Goal: Find specific page/section: Find specific page/section

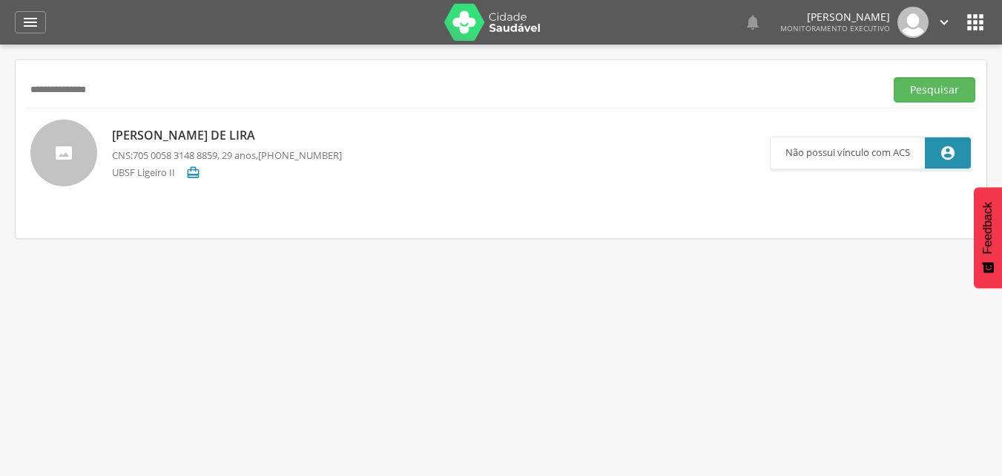
drag, startPoint x: 124, startPoint y: 84, endPoint x: 0, endPoint y: 88, distance: 124.0
click at [0, 88] on div " Supervisão  Distritos  Ubs Coordenador: - Queimadas / PB Intervalo de Tempo…" at bounding box center [501, 283] width 1002 height 476
type input "**********"
click at [894, 77] on button "Pesquisar" at bounding box center [935, 89] width 82 height 25
drag, startPoint x: 139, startPoint y: 94, endPoint x: 0, endPoint y: 93, distance: 139.5
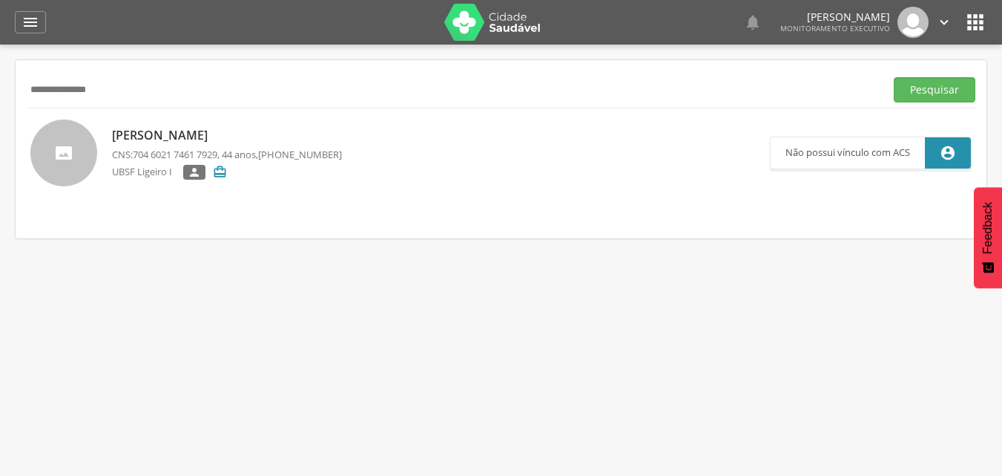
click at [0, 93] on div " Supervisão  Distritos  Ubs Coordenador: - Queimadas / PB Intervalo de Tempo…" at bounding box center [501, 283] width 1002 height 476
click at [209, 133] on p "[PERSON_NAME]" at bounding box center [227, 135] width 230 height 17
type input "**********"
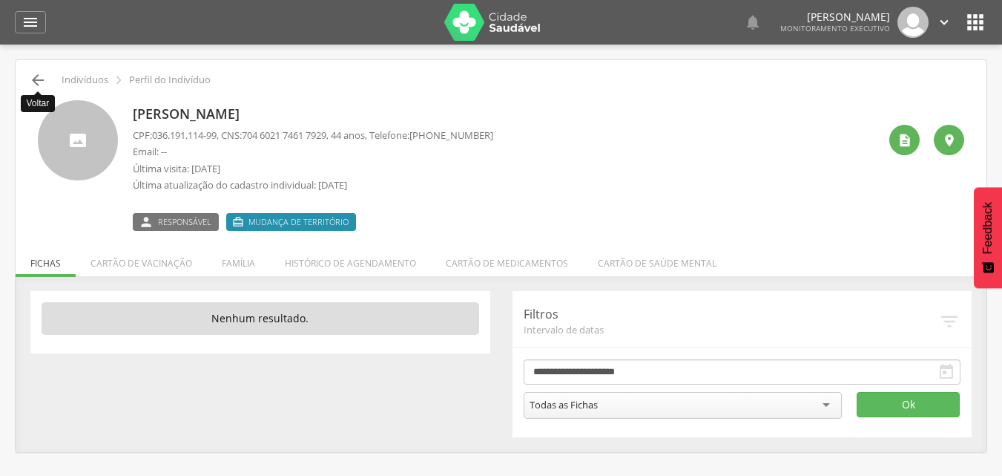
click at [39, 85] on icon "" at bounding box center [38, 80] width 18 height 18
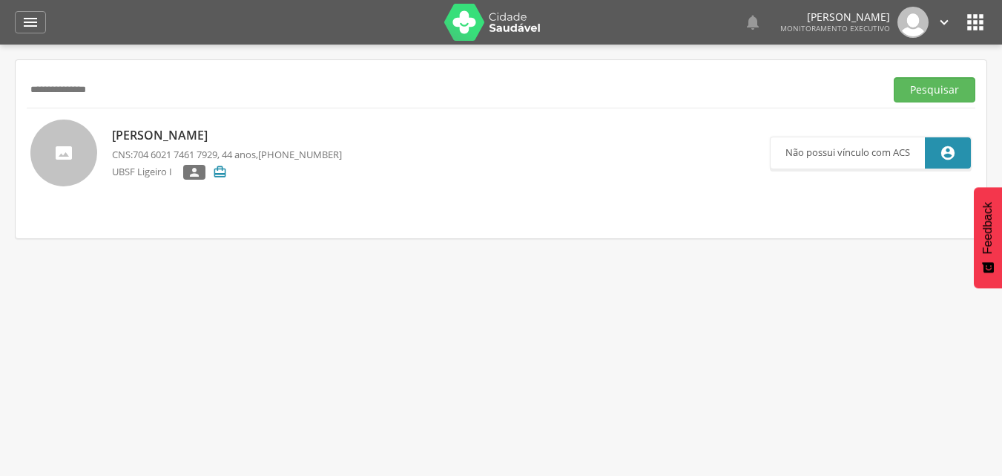
click at [894, 77] on button "Pesquisar" at bounding box center [935, 89] width 82 height 25
type input "*"
click at [894, 77] on button "Pesquisar" at bounding box center [935, 89] width 82 height 25
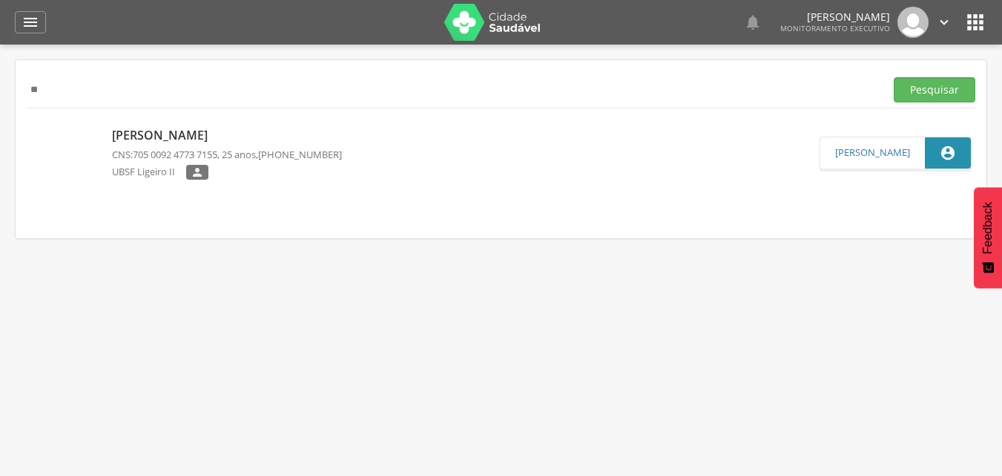
type input "*"
click at [894, 77] on button "Pesquisar" at bounding box center [935, 89] width 82 height 25
type input "*"
click at [894, 77] on button "Pesquisar" at bounding box center [935, 89] width 82 height 25
type input "*"
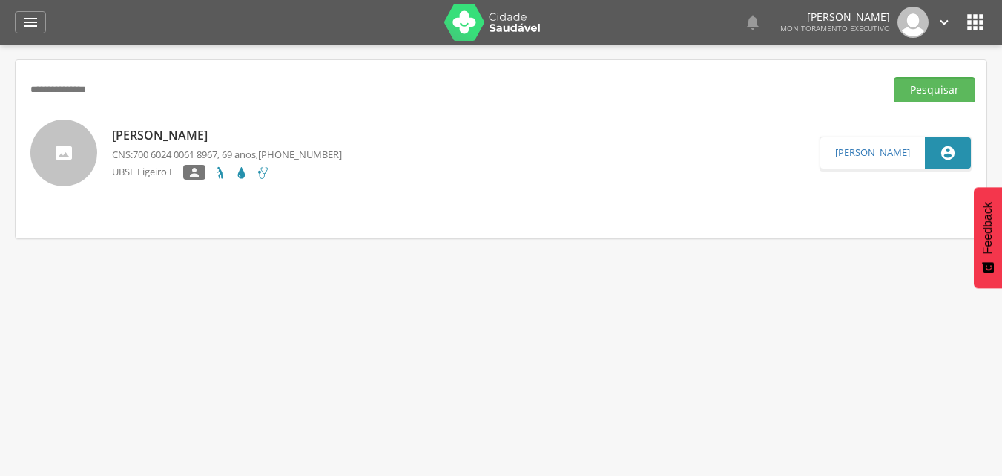
click at [894, 77] on button "Pesquisar" at bounding box center [935, 89] width 82 height 25
type input "*"
click at [894, 77] on button "Pesquisar" at bounding box center [935, 89] width 82 height 25
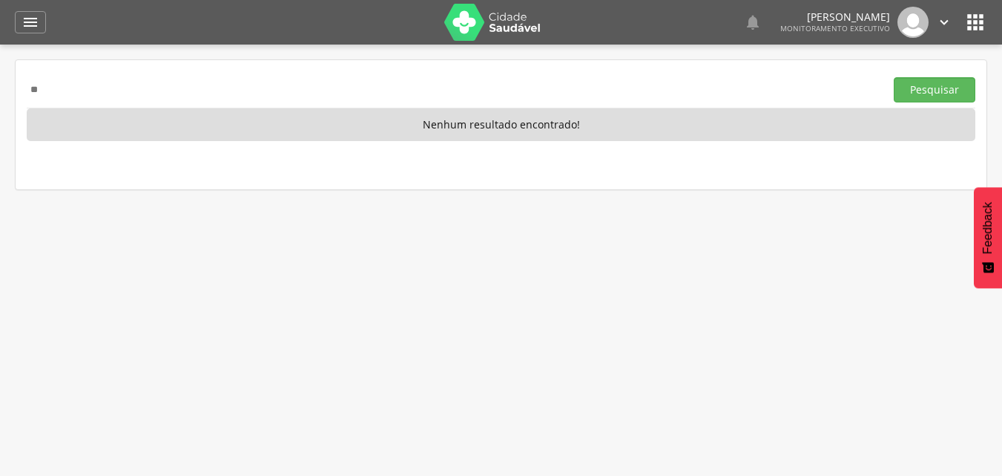
type input "*"
type input "**********"
click at [894, 77] on button "Pesquisar" at bounding box center [935, 89] width 82 height 25
drag, startPoint x: 134, startPoint y: 89, endPoint x: 0, endPoint y: 113, distance: 135.6
click at [0, 113] on div " Supervisão  Distritos  Ubs Coordenador: - Queimadas / PB Intervalo de Tempo…" at bounding box center [501, 283] width 1002 height 476
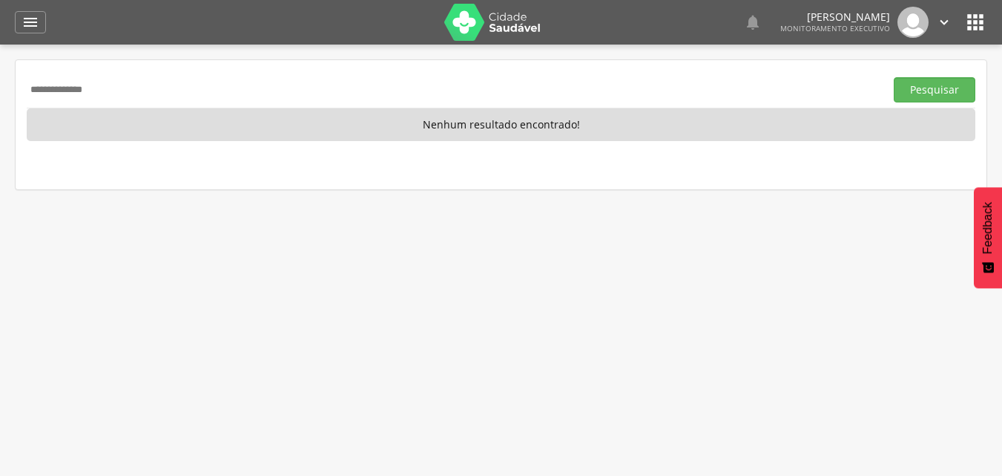
click at [894, 77] on button "Pesquisar" at bounding box center [935, 89] width 82 height 25
type input "*"
type input "**********"
click at [894, 77] on button "Pesquisar" at bounding box center [935, 89] width 82 height 25
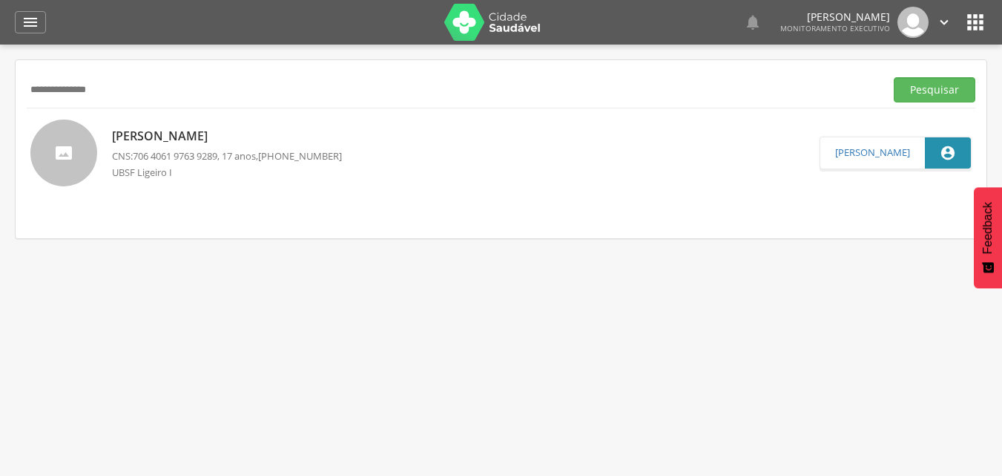
drag, startPoint x: 161, startPoint y: 91, endPoint x: 0, endPoint y: 100, distance: 161.3
click at [0, 99] on div " Supervisão  Distritos  Ubs Coordenador: - Queimadas / PB Intervalo de Tempo…" at bounding box center [501, 283] width 1002 height 476
click at [894, 77] on button "Pesquisar" at bounding box center [935, 89] width 82 height 25
click at [208, 139] on p "[PERSON_NAME]" at bounding box center [227, 135] width 230 height 17
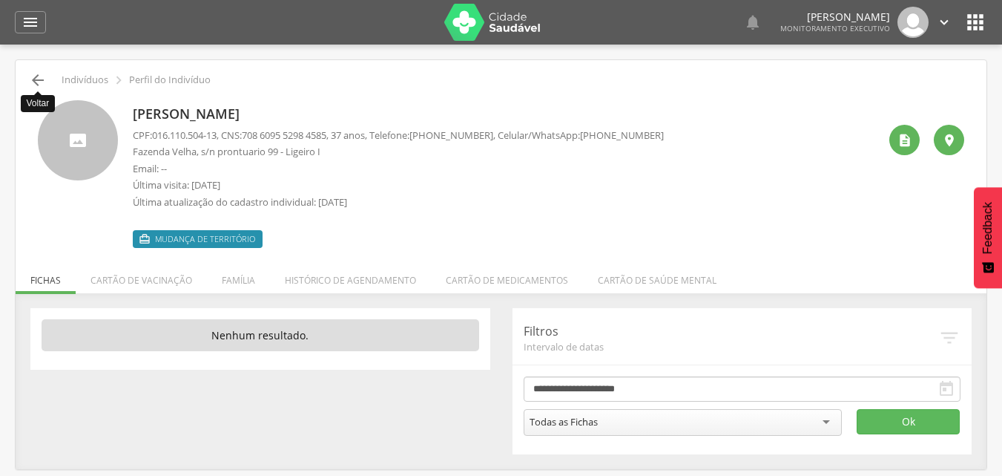
click at [31, 77] on icon "" at bounding box center [38, 80] width 18 height 18
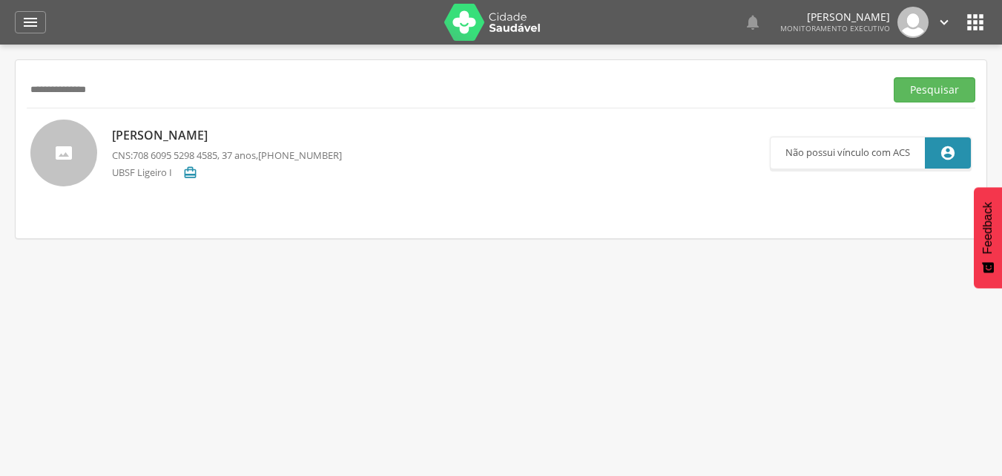
click at [194, 137] on p "[PERSON_NAME]" at bounding box center [227, 135] width 230 height 17
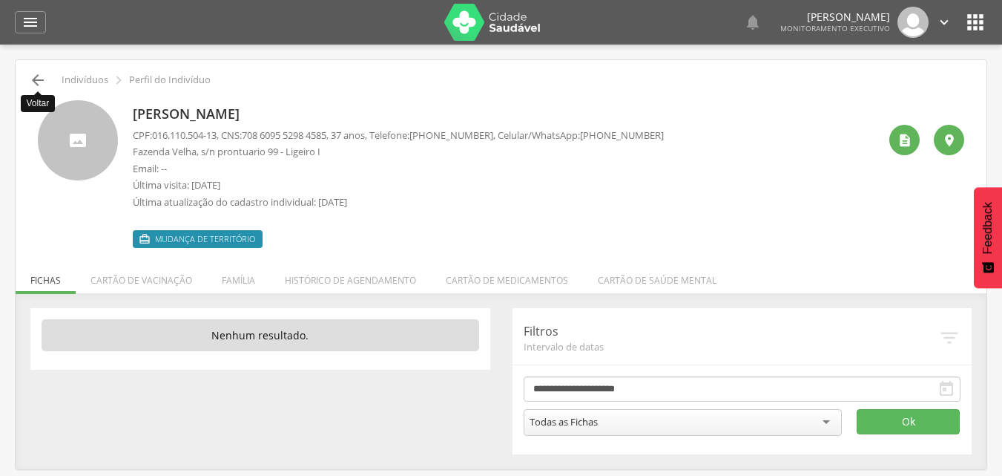
click at [33, 85] on icon "" at bounding box center [38, 80] width 18 height 18
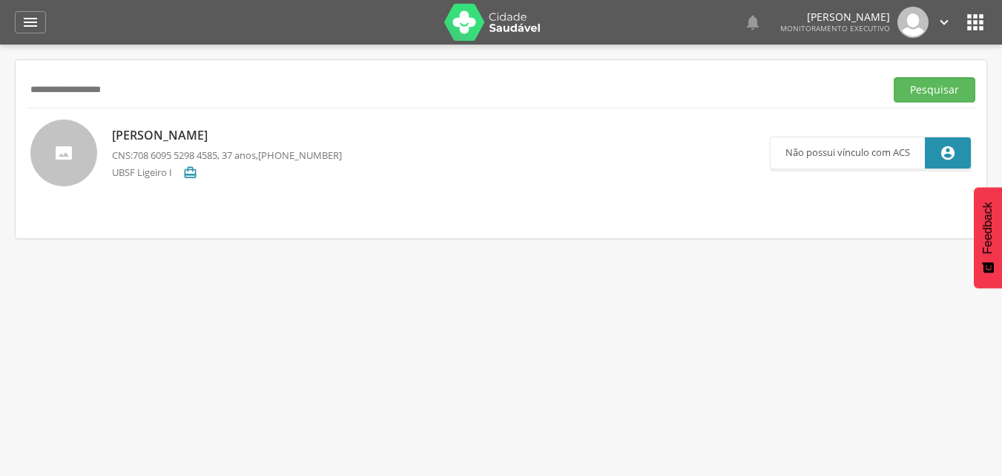
click at [894, 77] on button "Pesquisar" at bounding box center [935, 89] width 82 height 25
type input "**********"
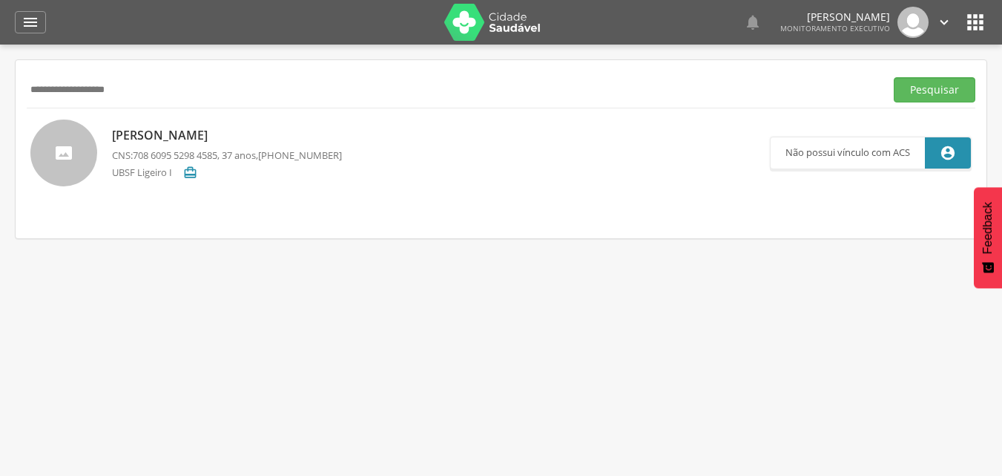
drag, startPoint x: 112, startPoint y: 93, endPoint x: 0, endPoint y: 93, distance: 112.0
click at [0, 93] on div " Supervisão  Distritos  Ubs Coordenador: - Queimadas / PB Intervalo de Tempo…" at bounding box center [501, 283] width 1002 height 476
type input "**********"
click at [894, 77] on button "Pesquisar" at bounding box center [935, 89] width 82 height 25
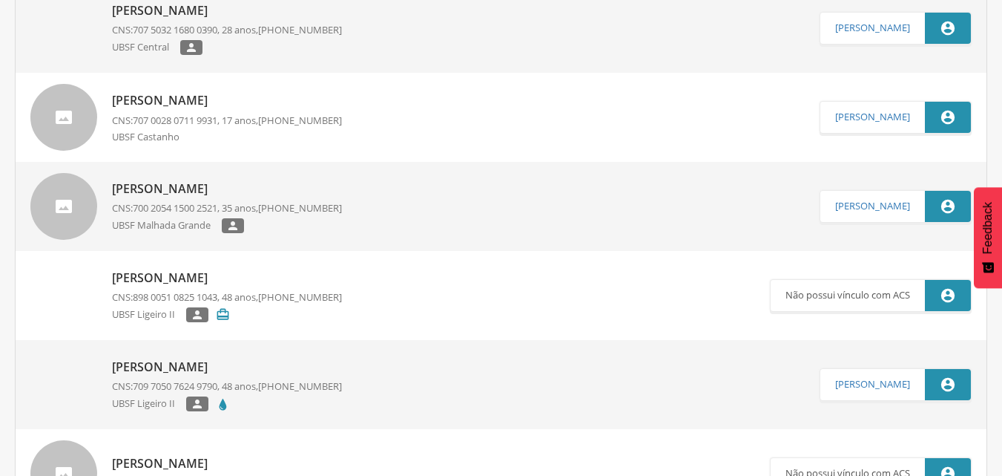
scroll to position [223, 0]
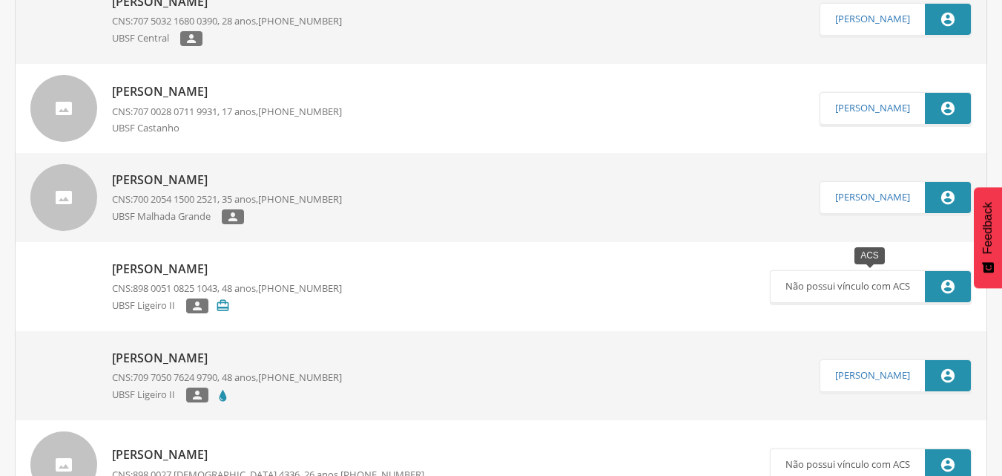
click at [945, 285] on icon "" at bounding box center [948, 286] width 16 height 16
click at [252, 275] on p "[PERSON_NAME]" at bounding box center [227, 268] width 230 height 17
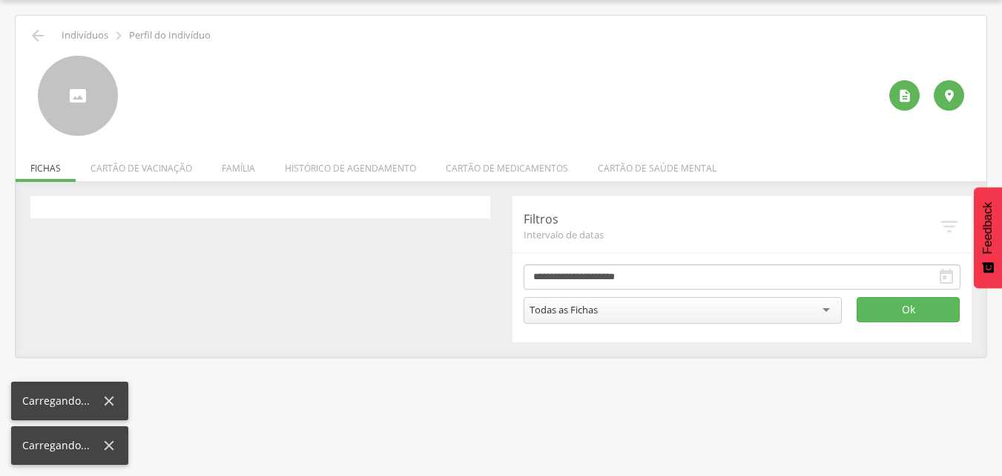
scroll to position [45, 0]
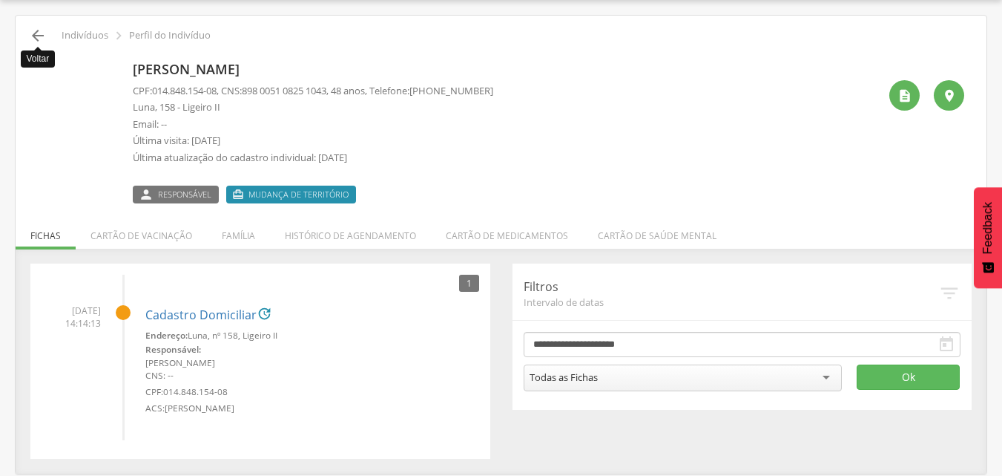
click at [43, 34] on icon "" at bounding box center [38, 36] width 18 height 18
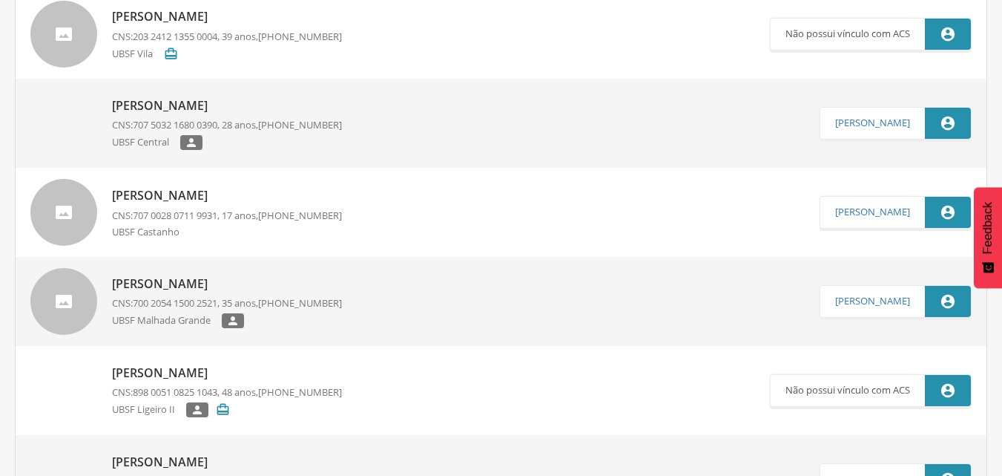
scroll to position [193, 0]
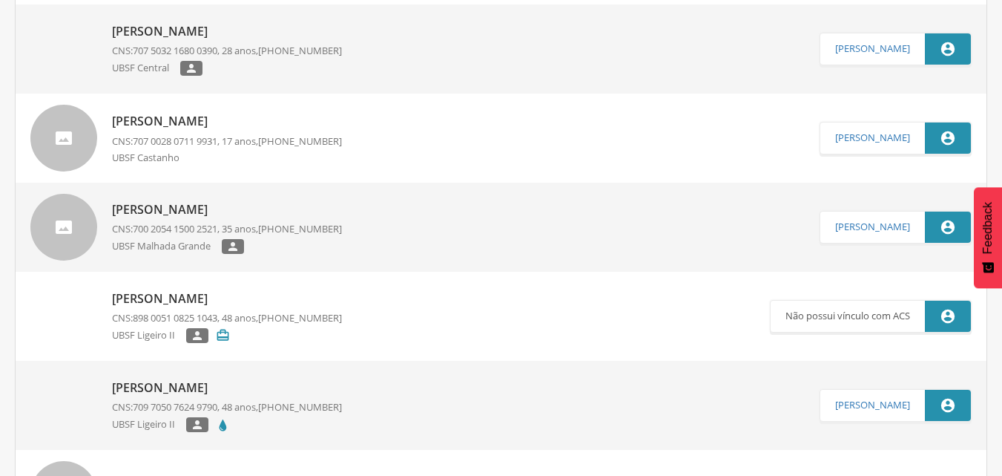
click at [225, 383] on p "[PERSON_NAME]" at bounding box center [227, 387] width 230 height 17
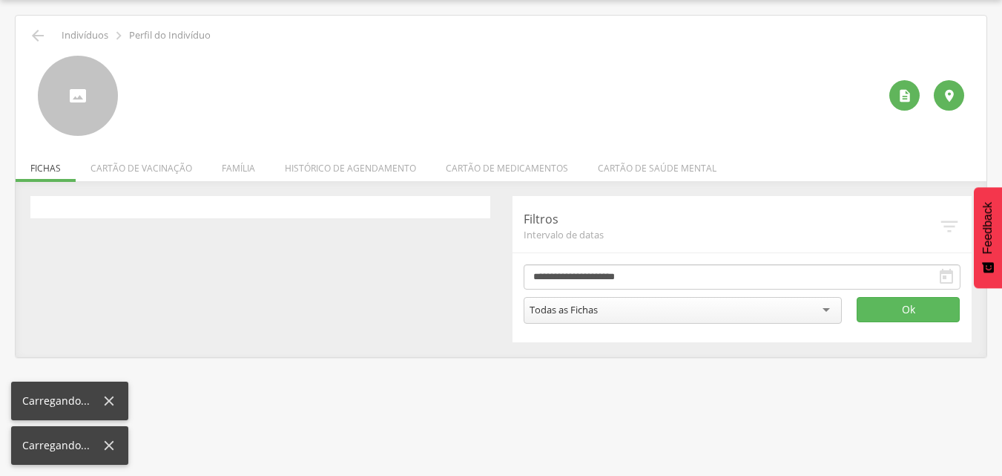
scroll to position [45, 0]
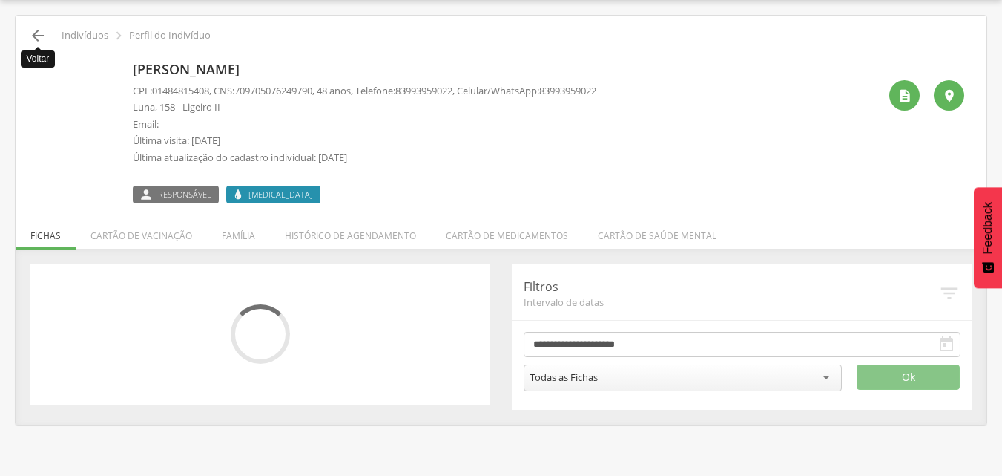
click at [38, 34] on icon "" at bounding box center [38, 36] width 18 height 18
